Goal: Browse casually

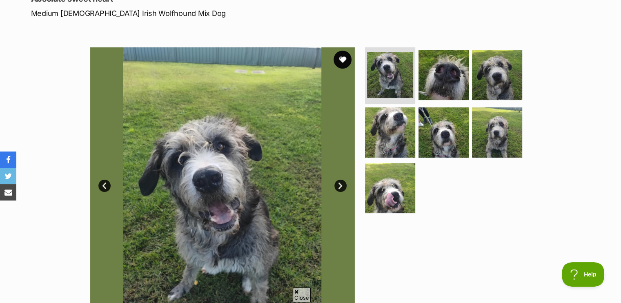
click at [343, 57] on button "favourite" at bounding box center [342, 60] width 18 height 18
click at [341, 182] on link "Next" at bounding box center [340, 186] width 12 height 12
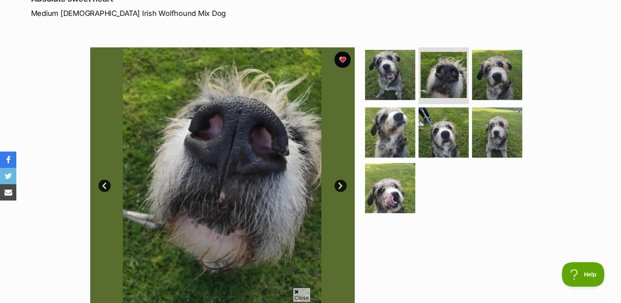
click at [341, 182] on link "Next" at bounding box center [340, 186] width 12 height 12
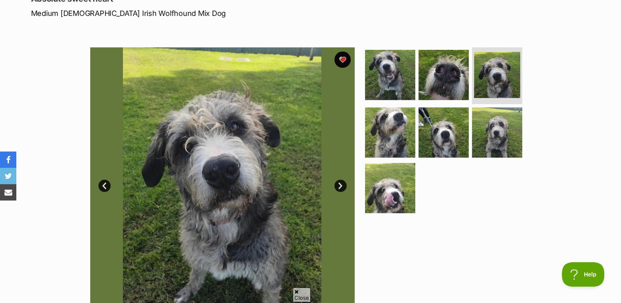
click at [341, 182] on link "Next" at bounding box center [340, 186] width 12 height 12
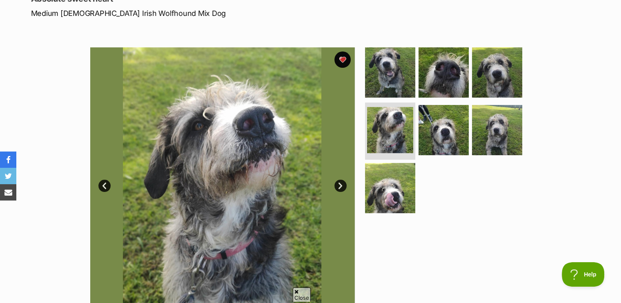
click at [341, 182] on link "Next" at bounding box center [340, 186] width 12 height 12
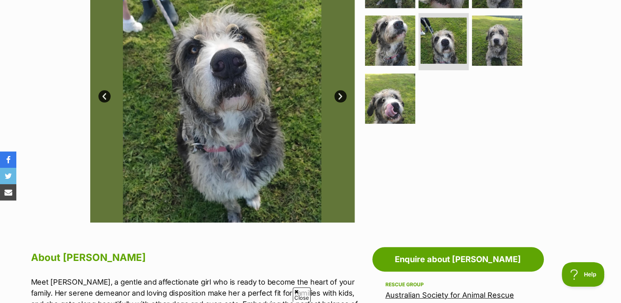
scroll to position [163, 0]
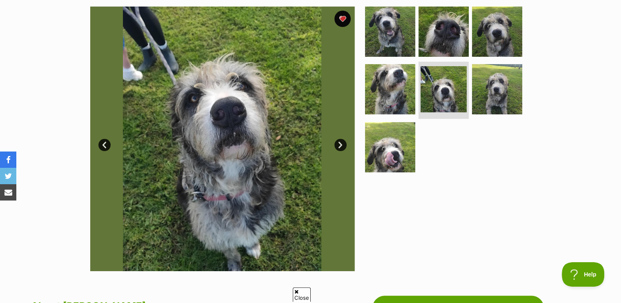
click at [340, 143] on link "Next" at bounding box center [340, 145] width 12 height 12
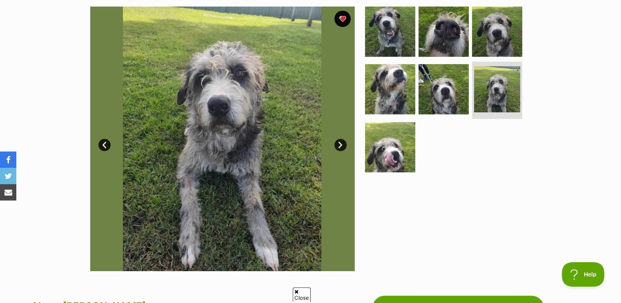
click at [340, 143] on link "Next" at bounding box center [340, 145] width 12 height 12
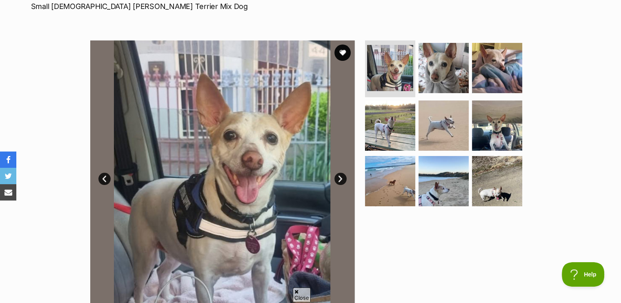
scroll to position [163, 0]
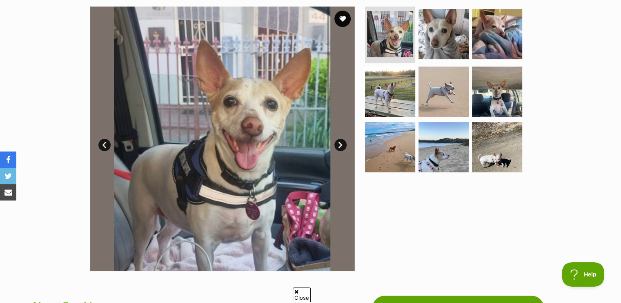
click at [339, 143] on link "Next" at bounding box center [340, 145] width 12 height 12
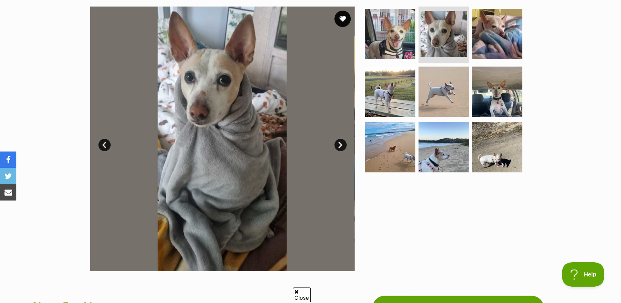
click at [340, 142] on link "Next" at bounding box center [340, 145] width 12 height 12
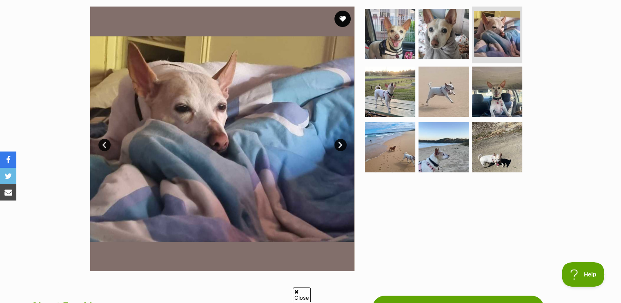
click at [340, 142] on link "Next" at bounding box center [340, 145] width 12 height 12
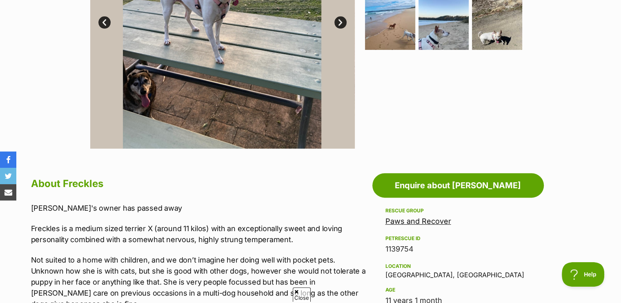
scroll to position [408, 0]
